Goal: Find specific page/section: Find specific page/section

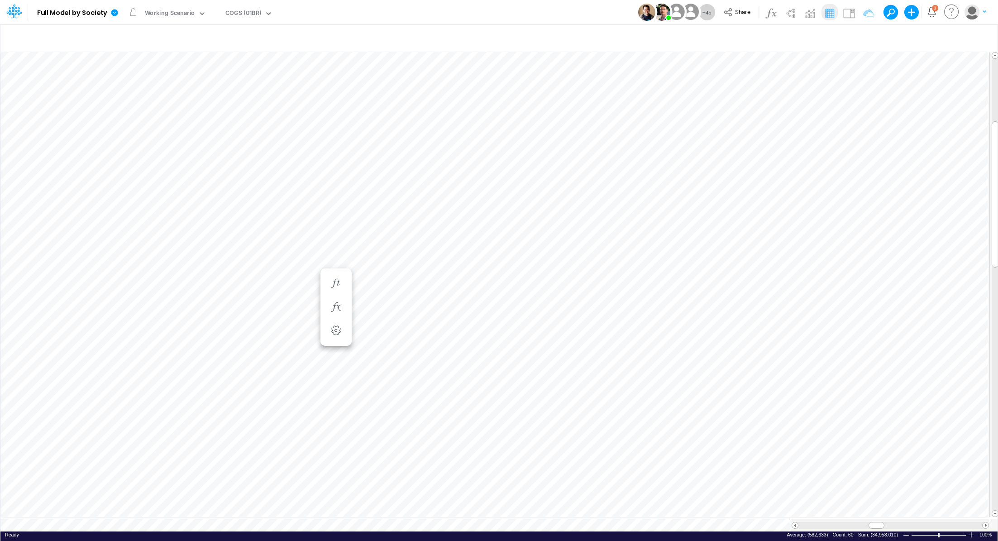
scroll to position [4, 1]
